Goal: Transaction & Acquisition: Purchase product/service

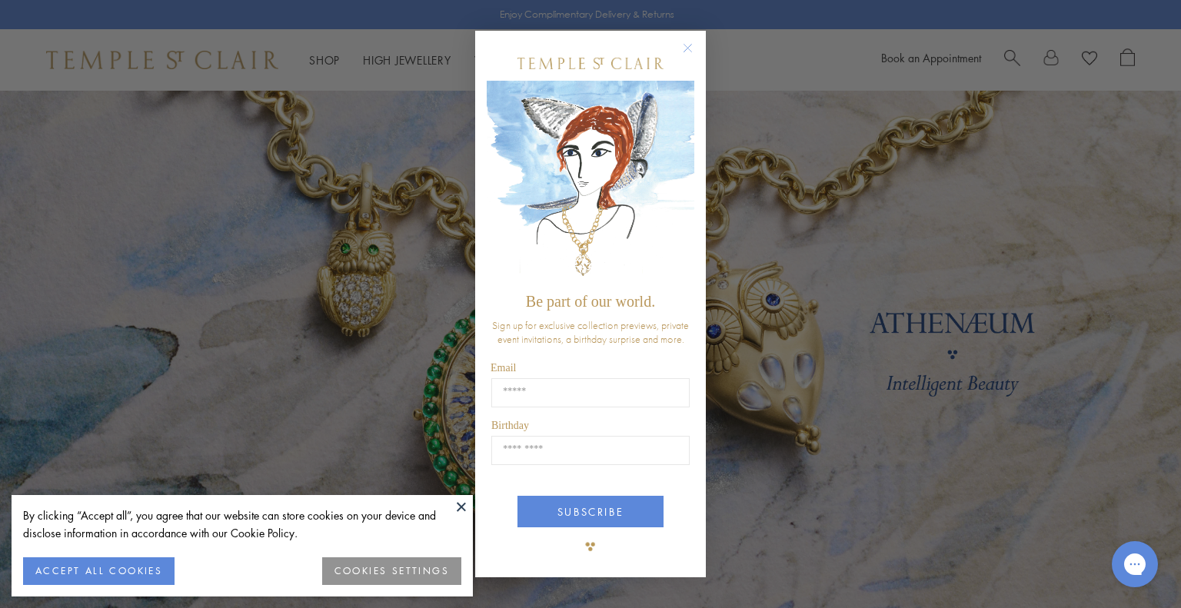
click at [691, 47] on circle "Close dialog" at bounding box center [688, 47] width 18 height 18
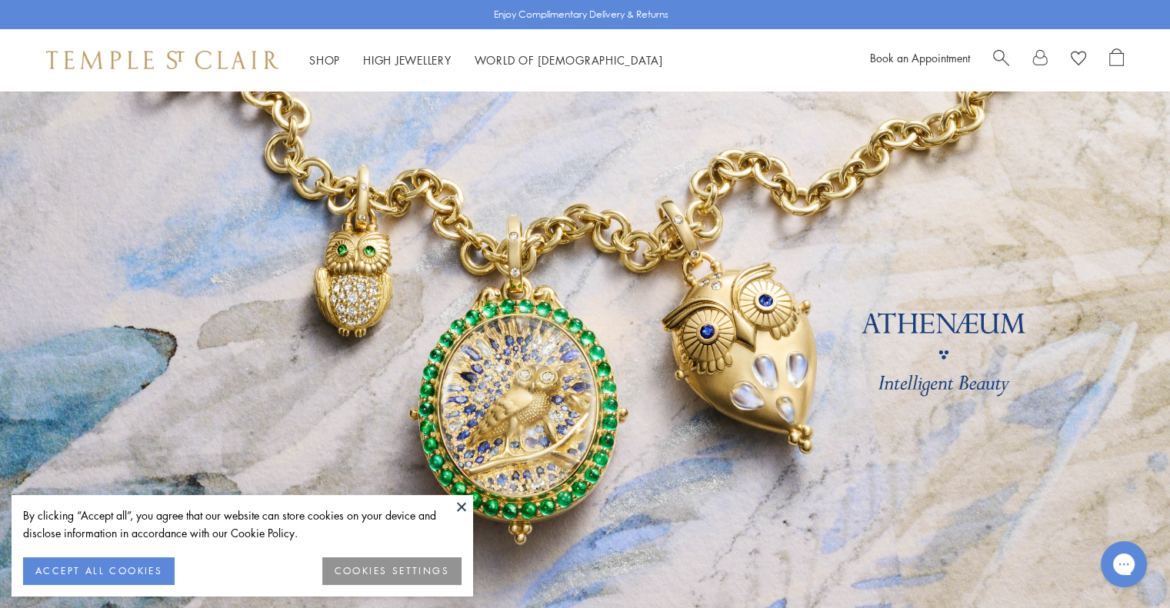
click at [462, 507] on button at bounding box center [461, 506] width 23 height 23
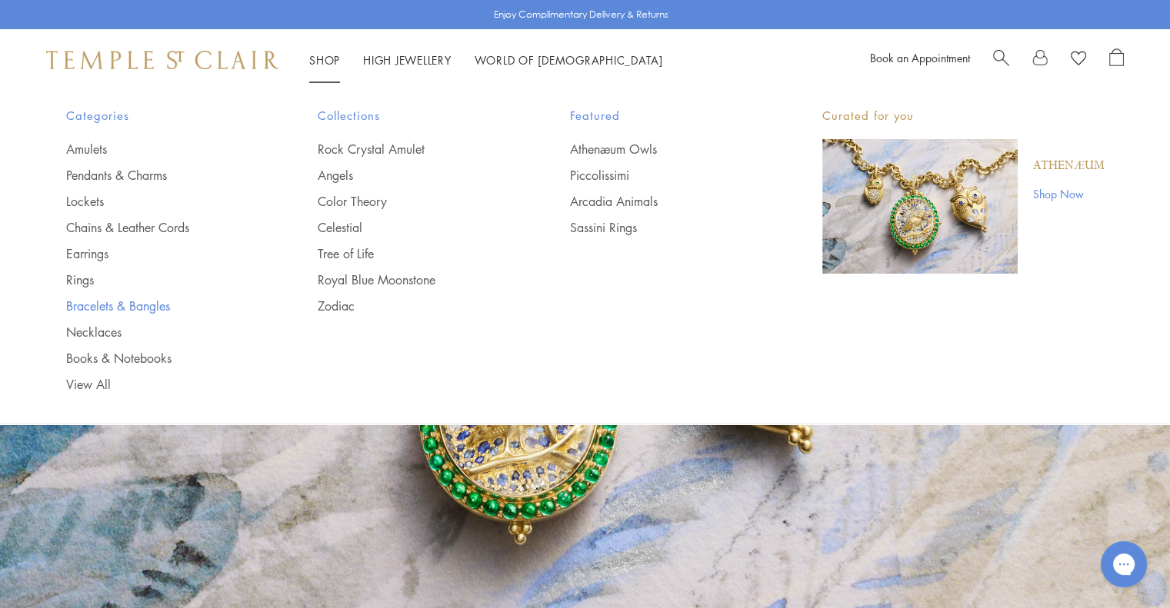
click at [144, 305] on link "Bracelets & Bangles" at bounding box center [161, 306] width 191 height 17
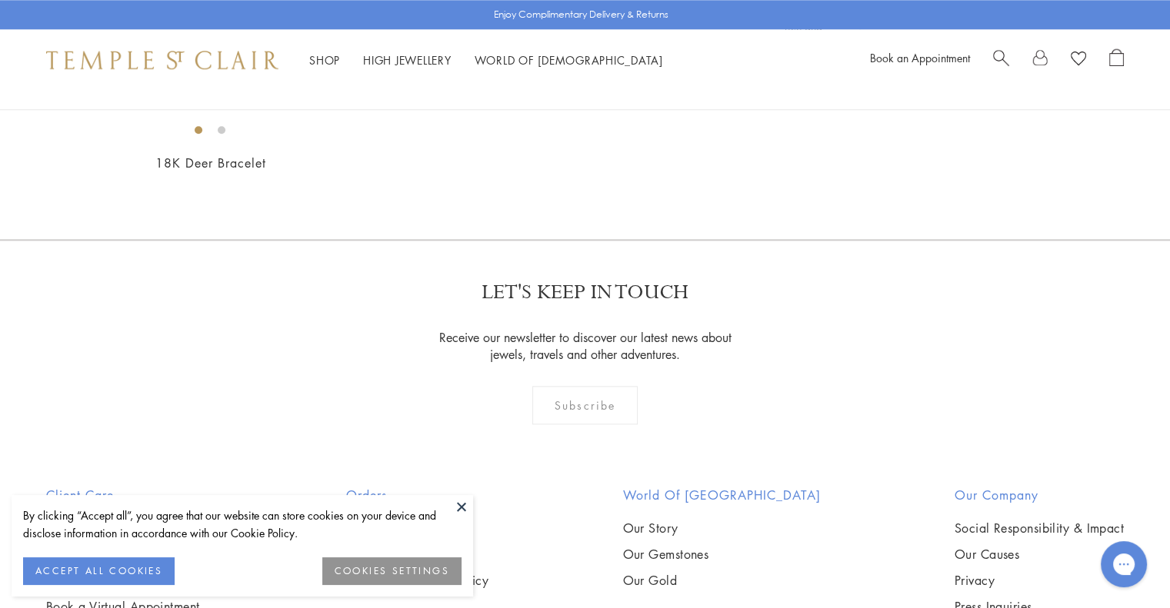
scroll to position [1538, 0]
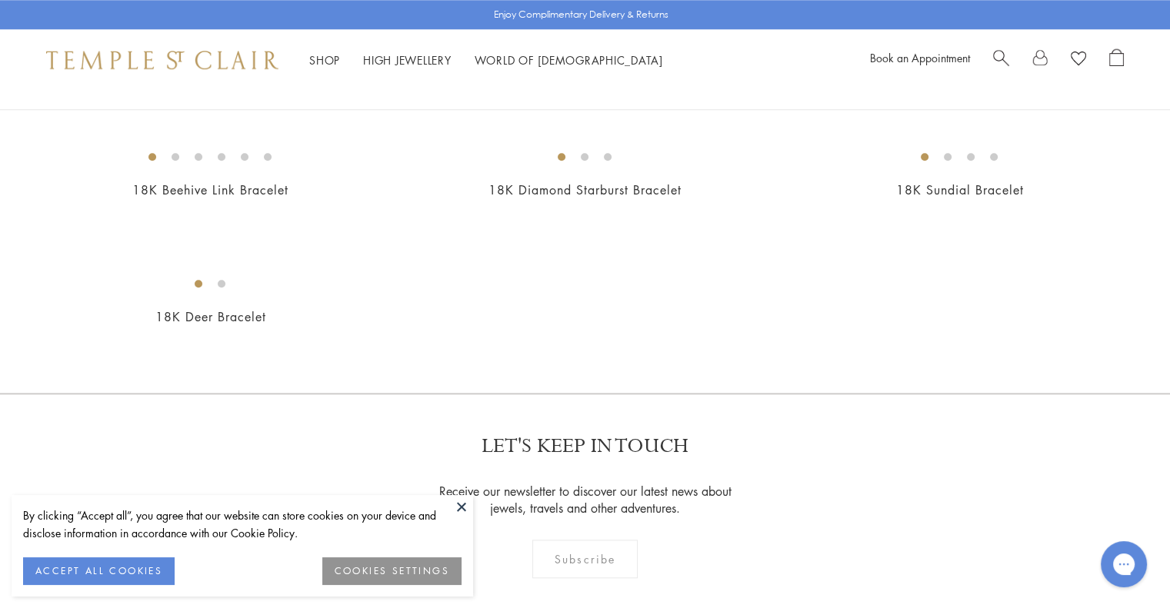
click at [0, 0] on img at bounding box center [0, 0] width 0 height 0
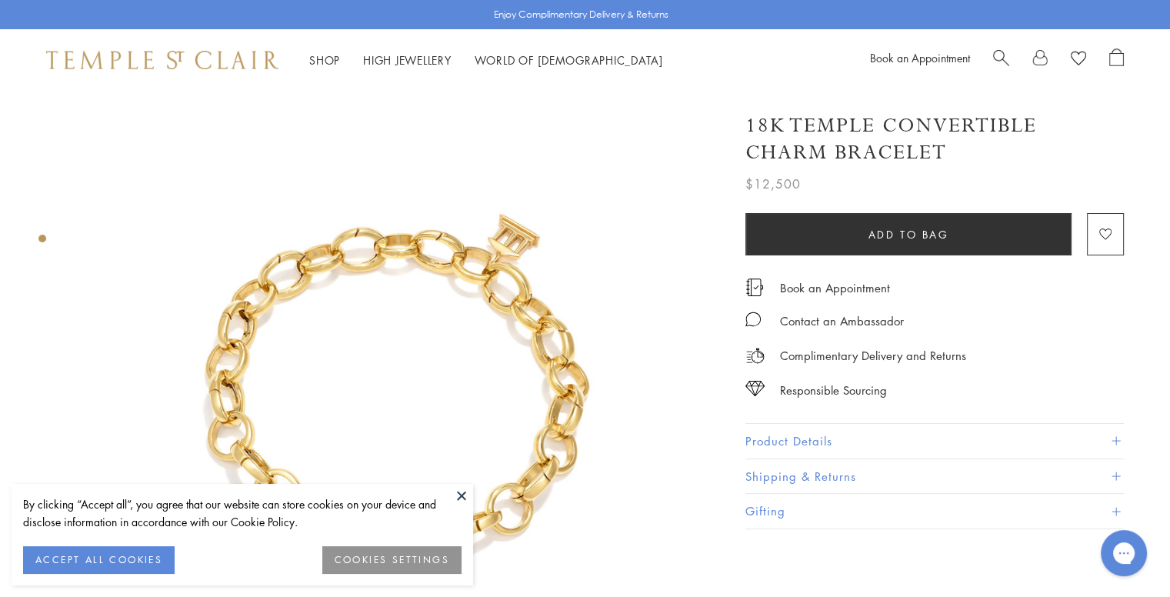
click at [808, 438] on button "Product Details" at bounding box center [934, 441] width 378 height 35
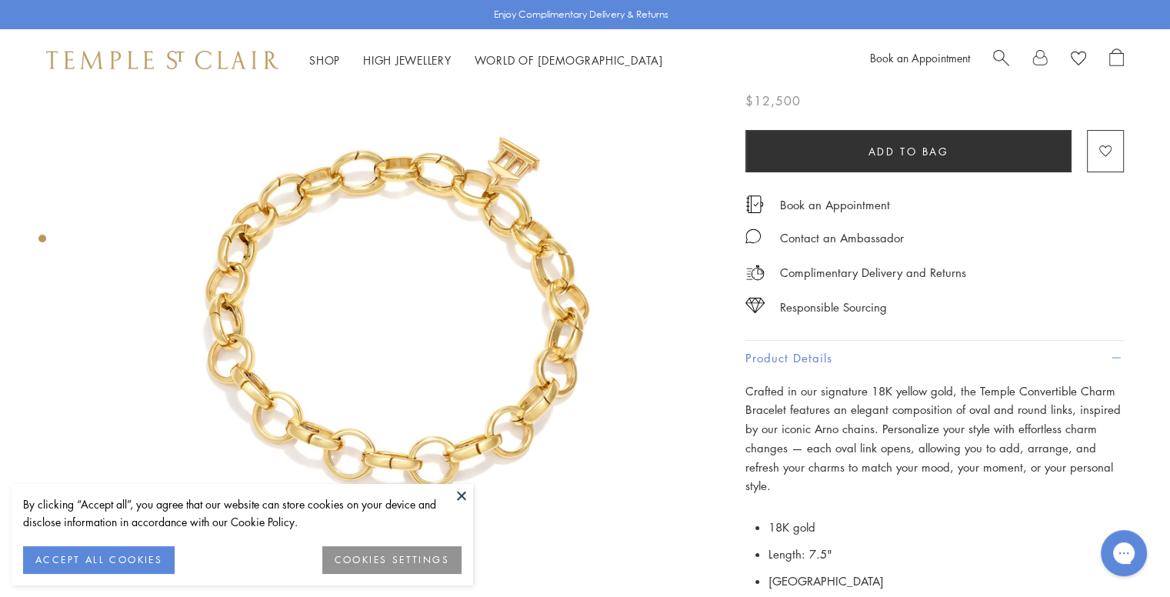
scroll to position [154, 0]
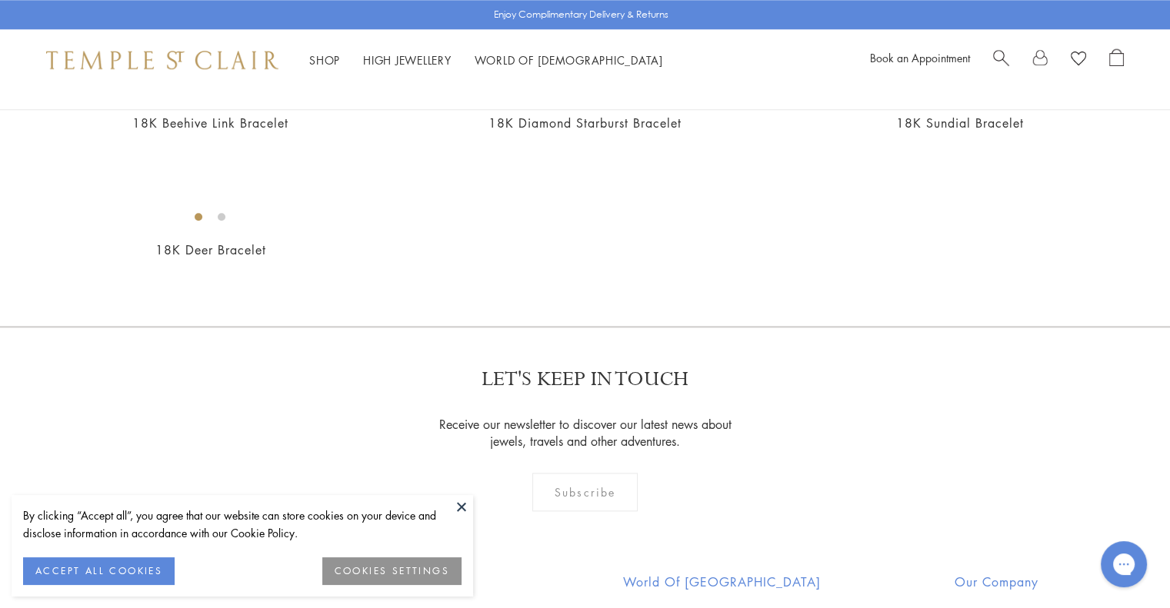
scroll to position [1615, 0]
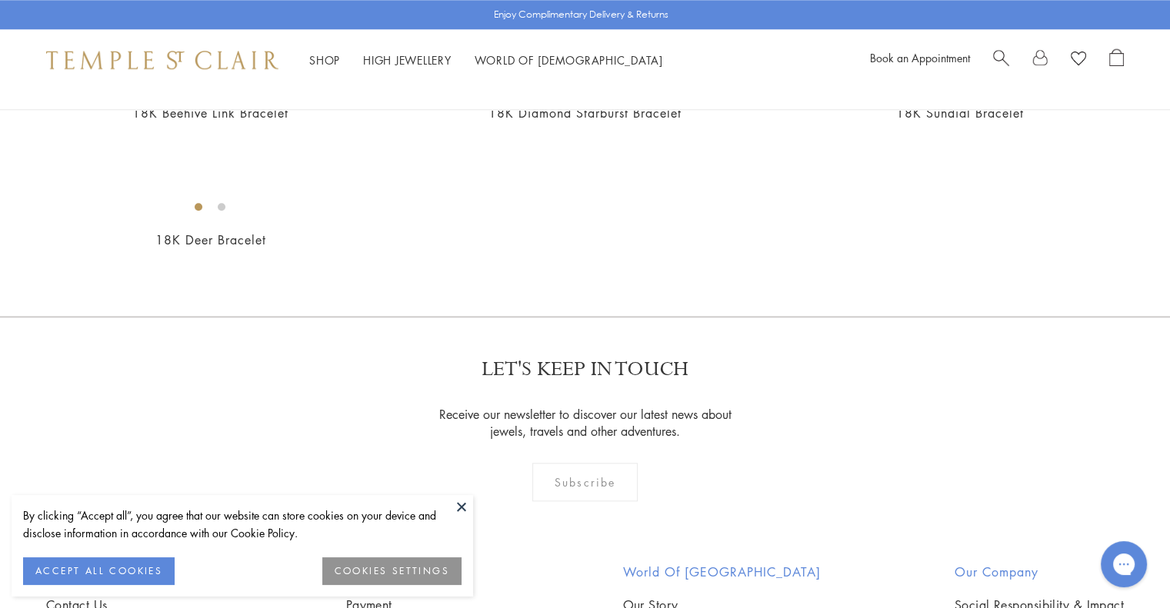
click at [0, 0] on img at bounding box center [0, 0] width 0 height 0
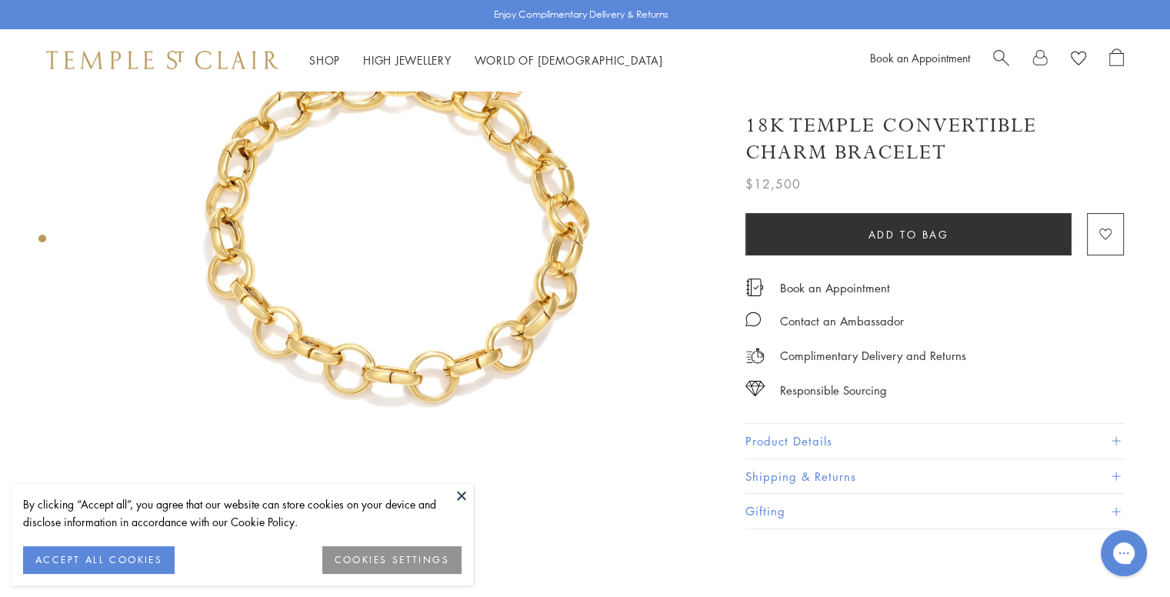
scroll to position [308, 0]
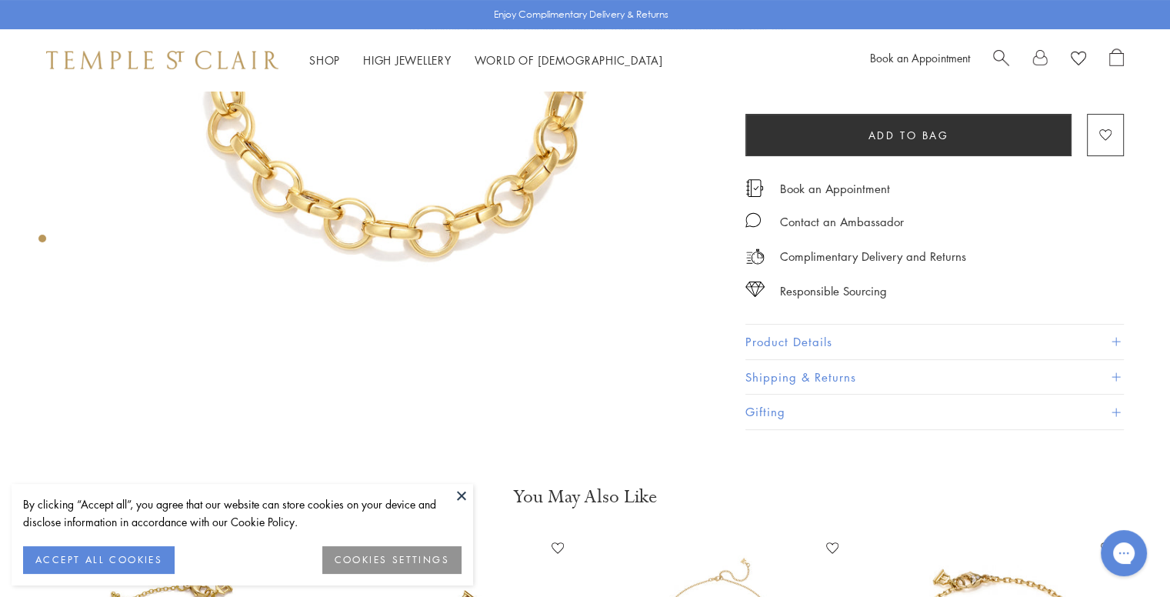
click at [811, 341] on button "Product Details" at bounding box center [934, 342] width 378 height 35
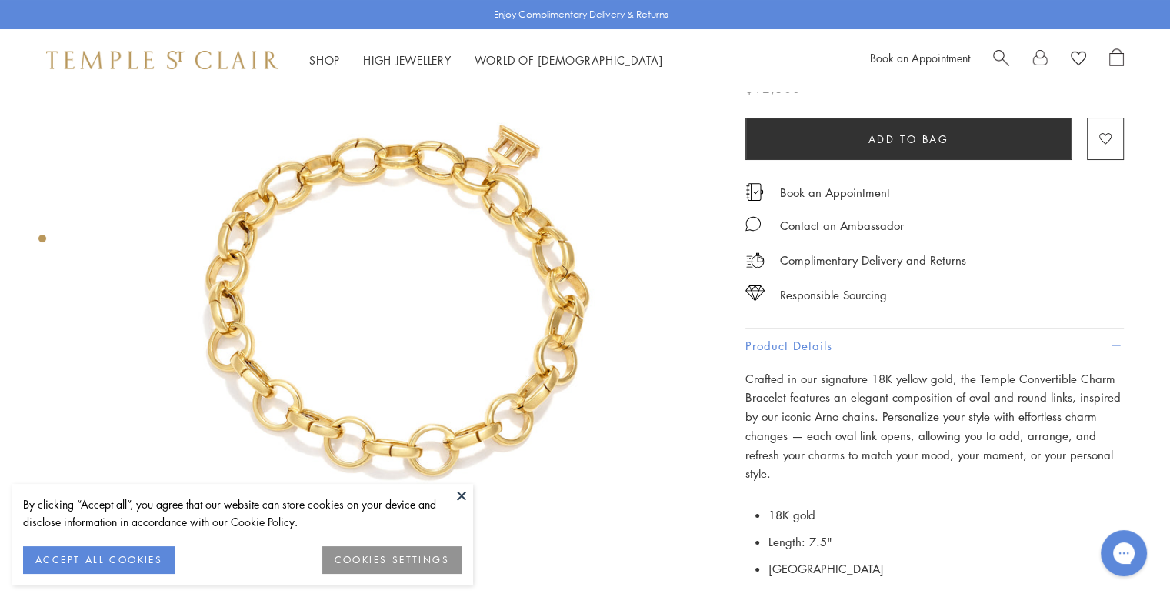
scroll to position [0, 0]
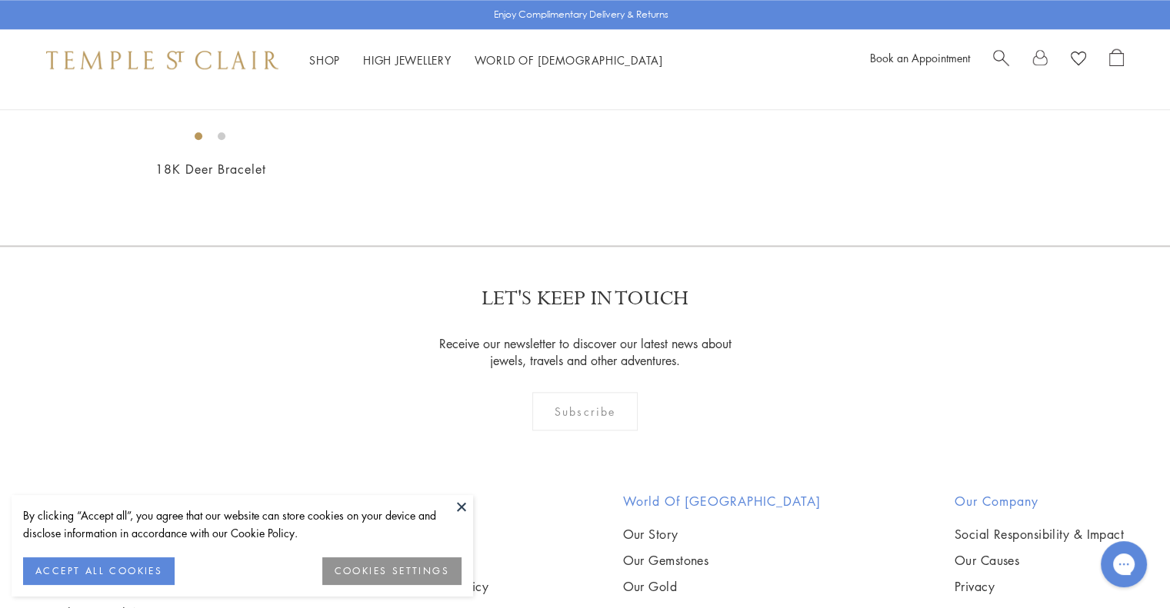
scroll to position [1692, 0]
